Goal: Task Accomplishment & Management: Complete application form

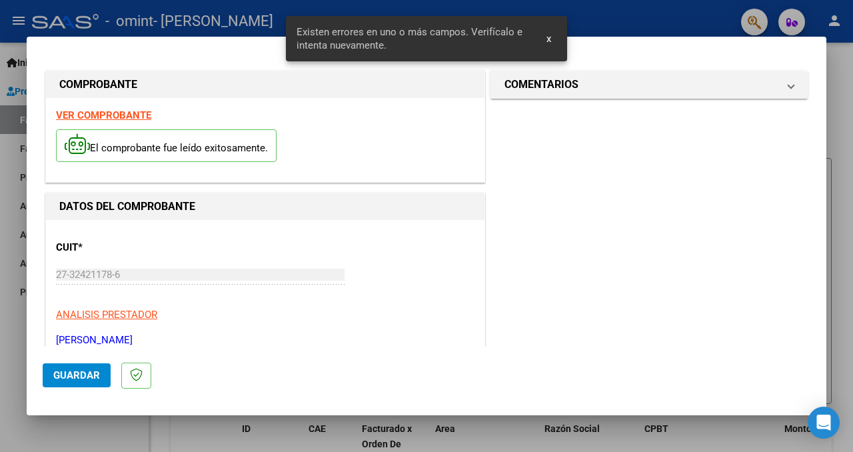
scroll to position [331, 0]
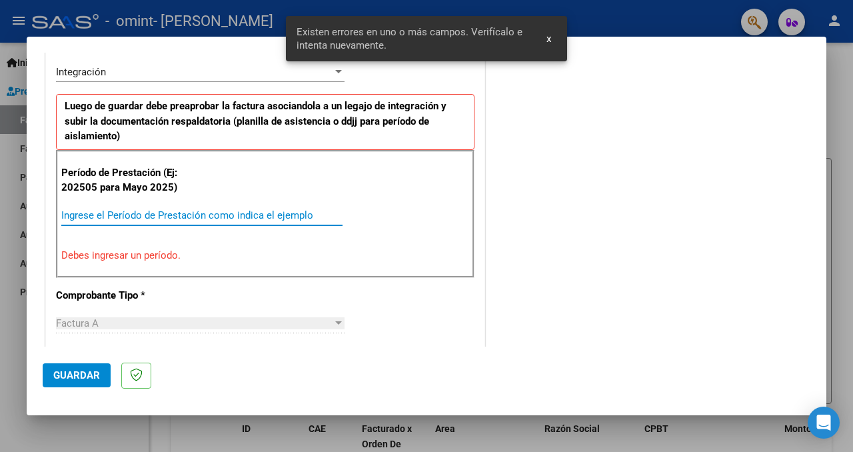
click at [256, 219] on input "Ingrese el Período de Prestación como indica el ejemplo" at bounding box center [201, 215] width 281 height 12
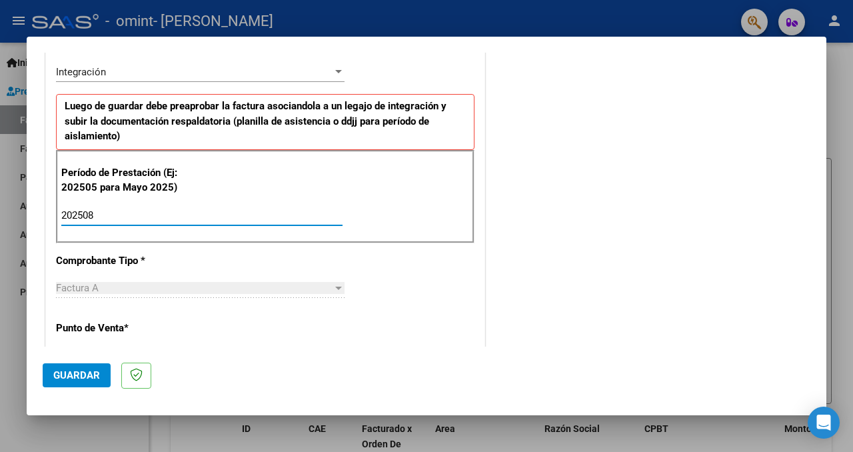
type input "202508"
click at [67, 377] on span "Guardar" at bounding box center [76, 375] width 47 height 12
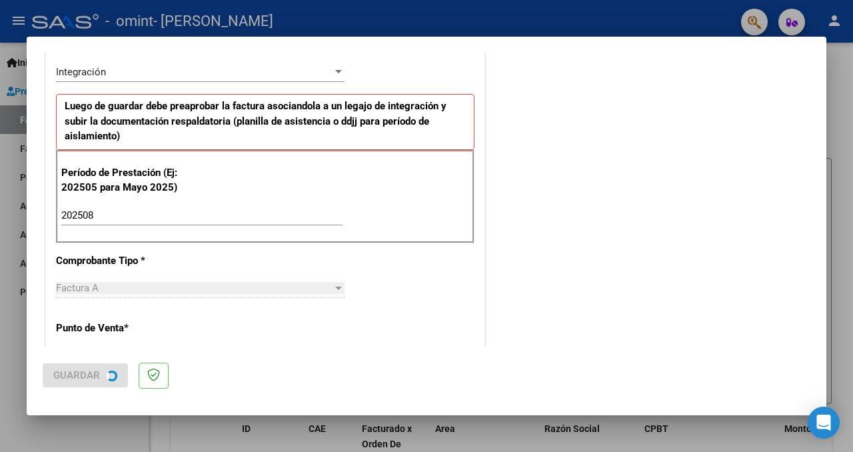
scroll to position [0, 0]
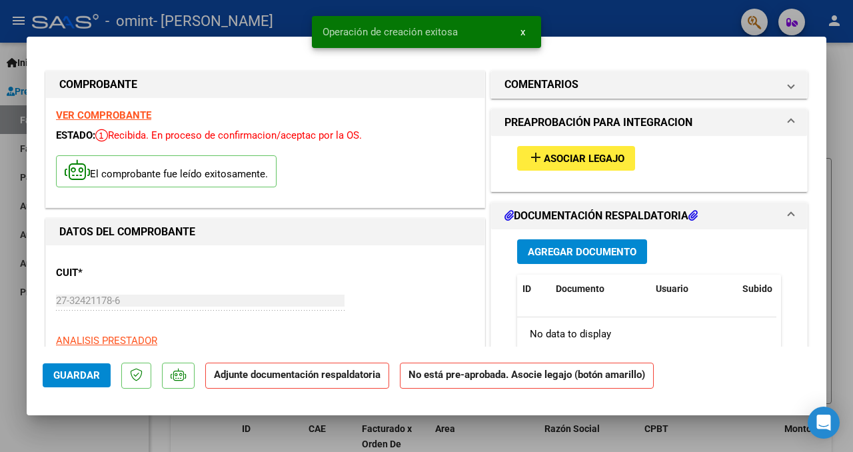
drag, startPoint x: 641, startPoint y: 23, endPoint x: 631, endPoint y: 39, distance: 18.5
click at [641, 23] on div at bounding box center [426, 226] width 853 height 452
type input "$ 0,00"
